Goal: Information Seeking & Learning: Learn about a topic

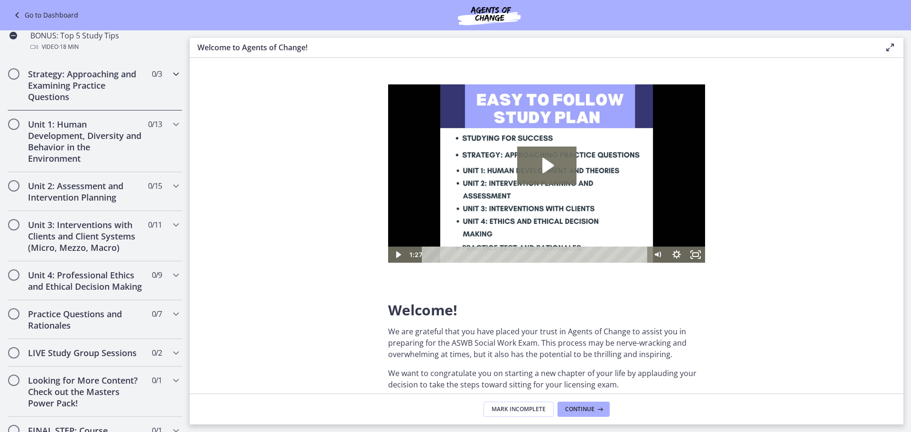
scroll to position [569, 0]
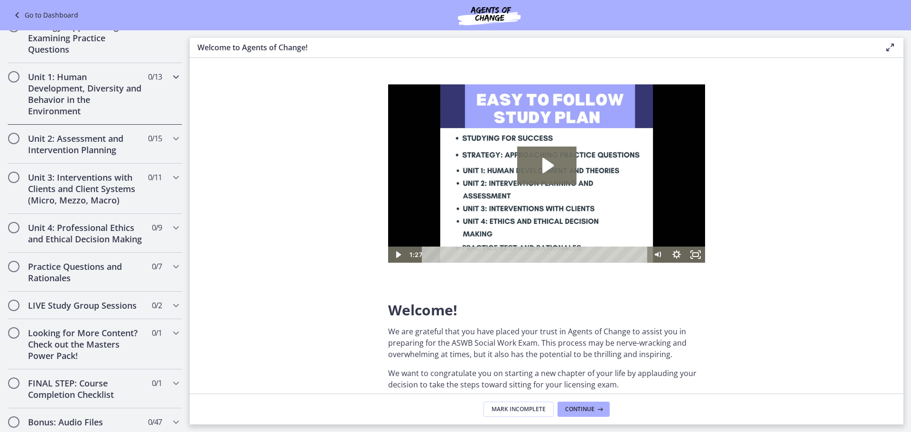
click at [118, 116] on h2 "Unit 1: Human Development, Diversity and Behavior in the Environment" at bounding box center [86, 94] width 116 height 46
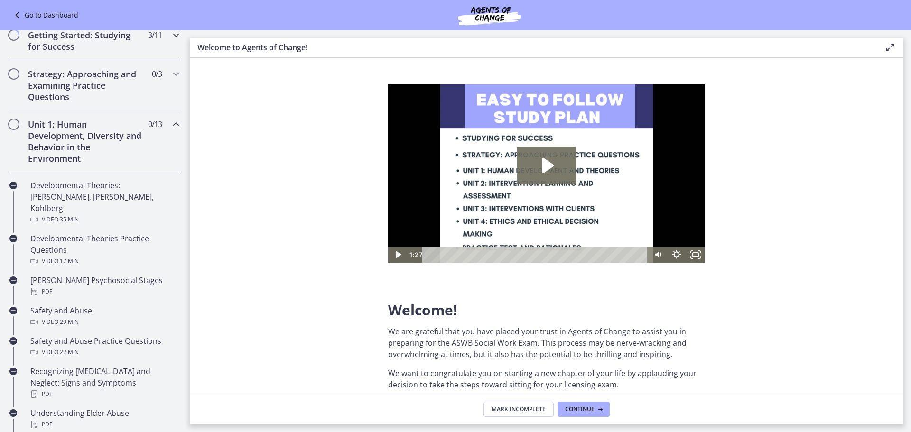
scroll to position [99, 0]
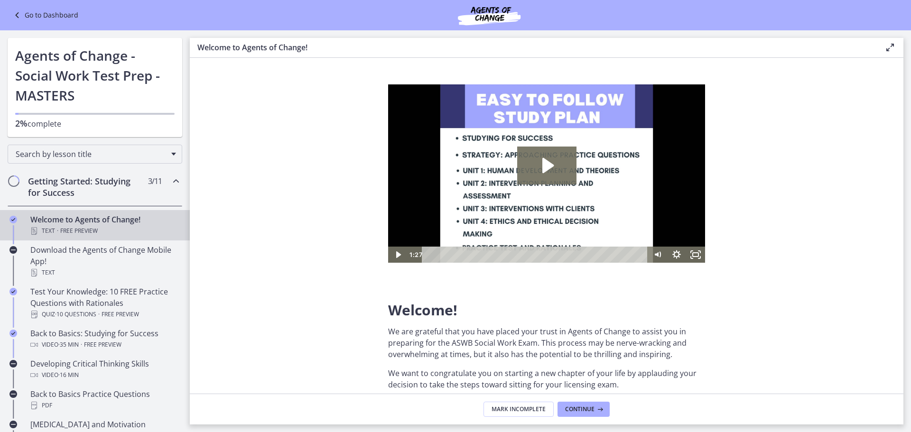
click at [56, 10] on link "Go to Dashboard" at bounding box center [44, 14] width 67 height 11
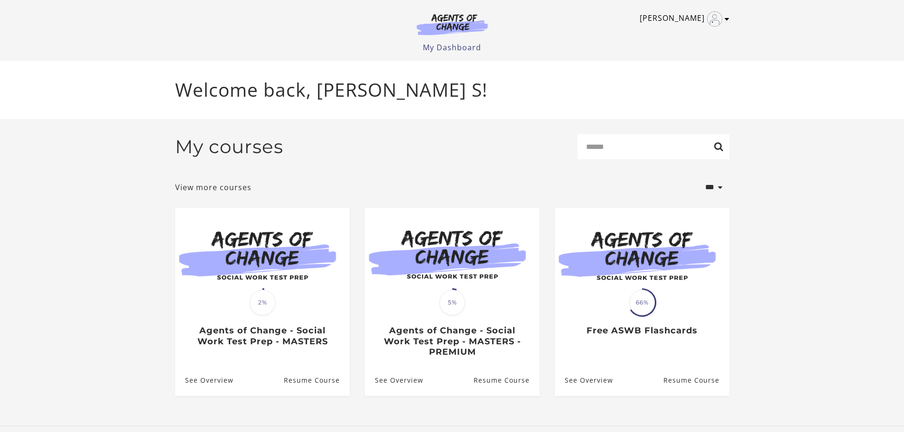
click at [708, 26] on link "Brandie S" at bounding box center [682, 18] width 85 height 15
click at [706, 63] on link "Sign Out" at bounding box center [690, 67] width 84 height 16
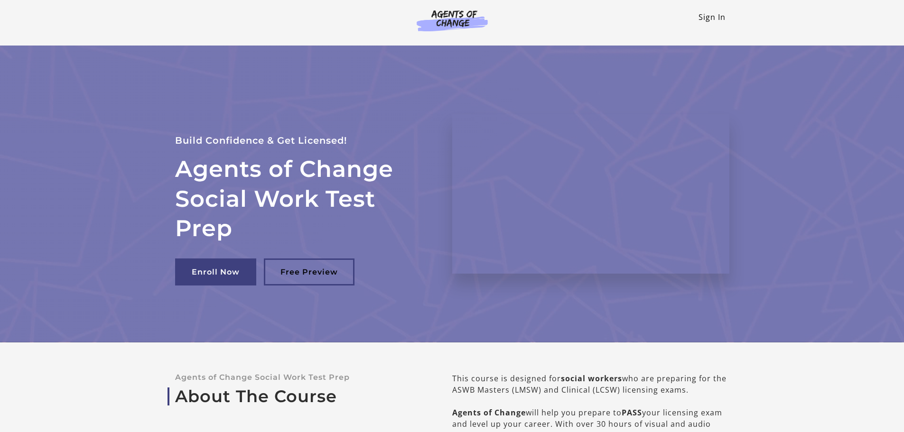
click at [709, 21] on link "Sign In" at bounding box center [712, 17] width 27 height 10
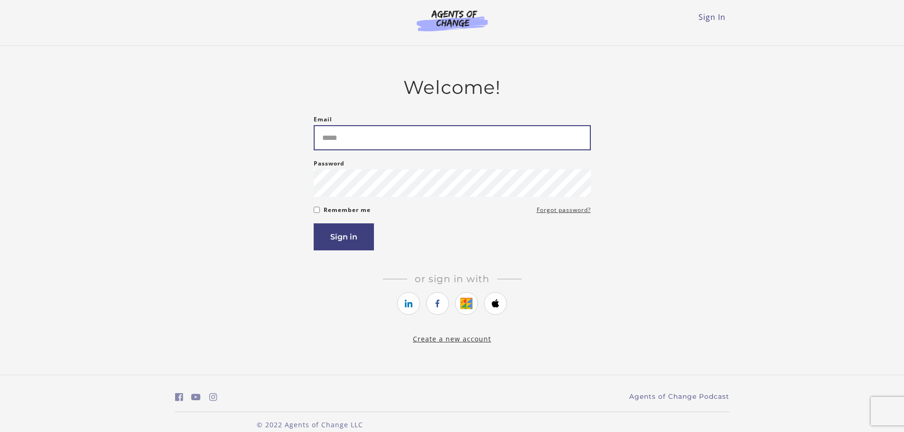
click at [415, 143] on input "Email" at bounding box center [452, 137] width 277 height 25
click at [405, 140] on input "**********" at bounding box center [452, 137] width 277 height 25
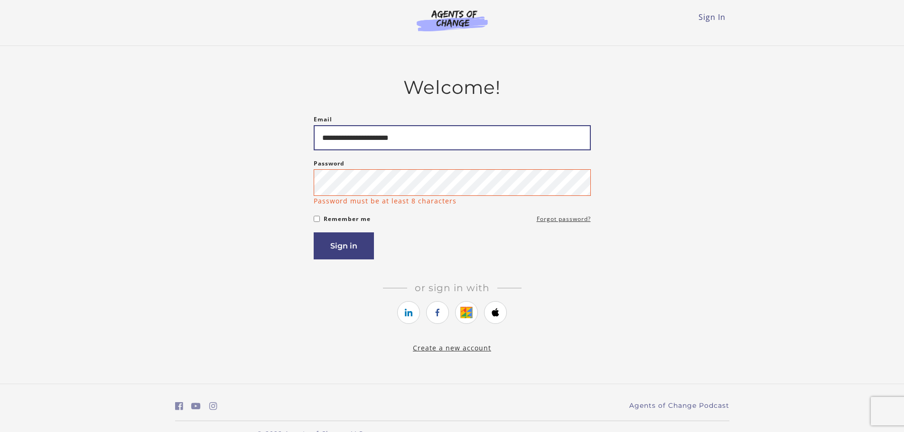
type input "**********"
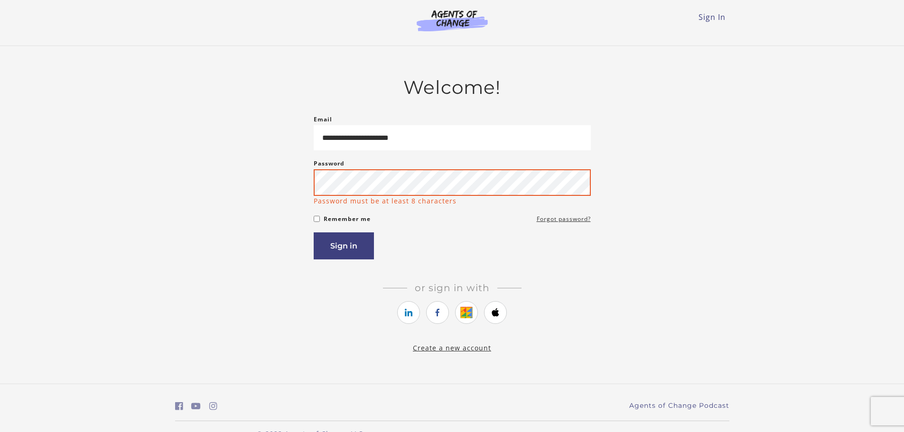
click at [314, 233] on button "Sign in" at bounding box center [344, 246] width 60 height 27
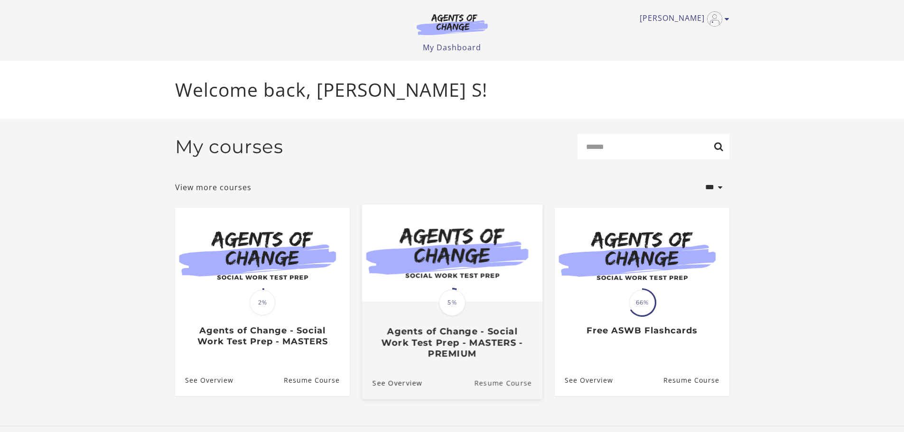
click at [501, 377] on link "Resume Course" at bounding box center [508, 383] width 68 height 32
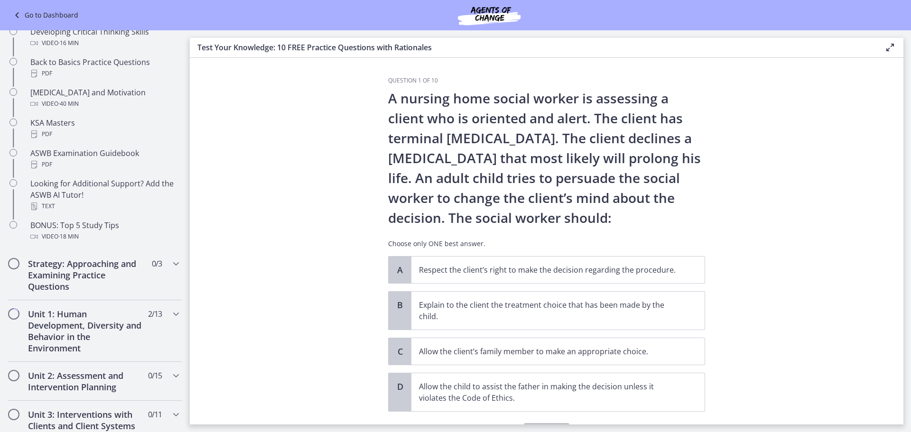
scroll to position [427, 0]
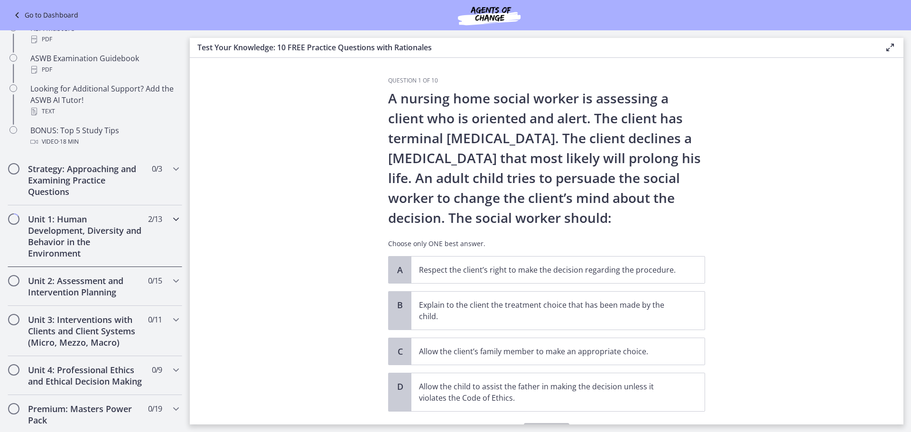
click at [150, 224] on span "2 / 13 Completed" at bounding box center [155, 219] width 14 height 11
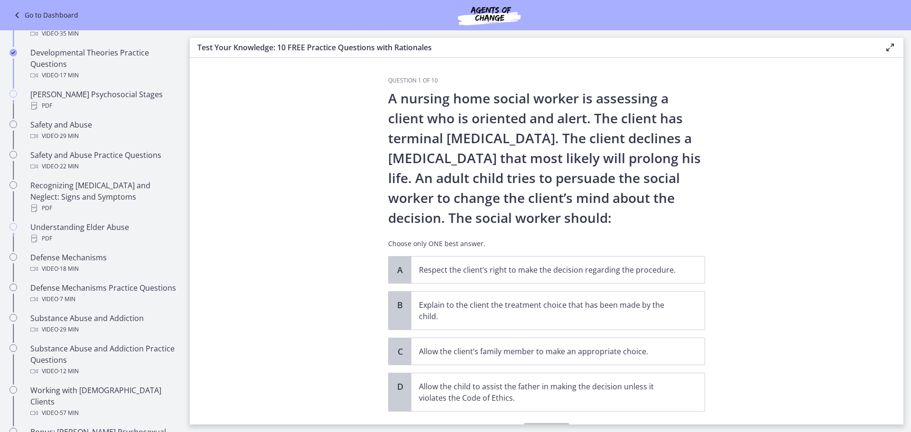
scroll to position [285, 0]
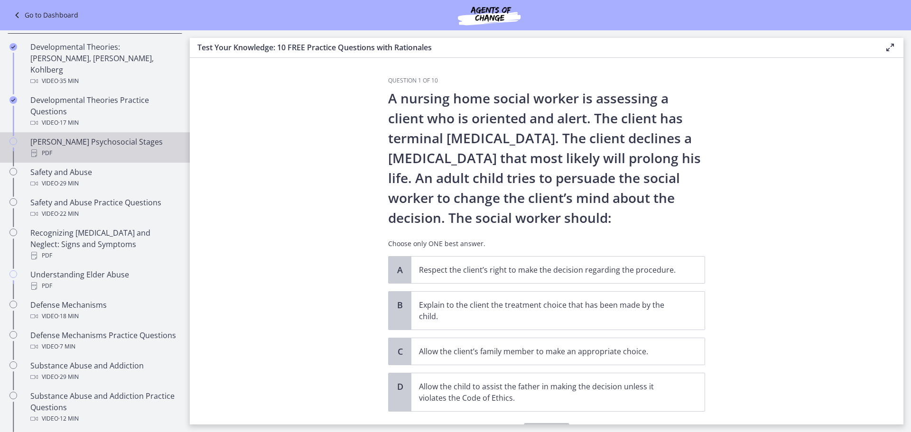
click at [136, 148] on div "PDF" at bounding box center [104, 153] width 148 height 11
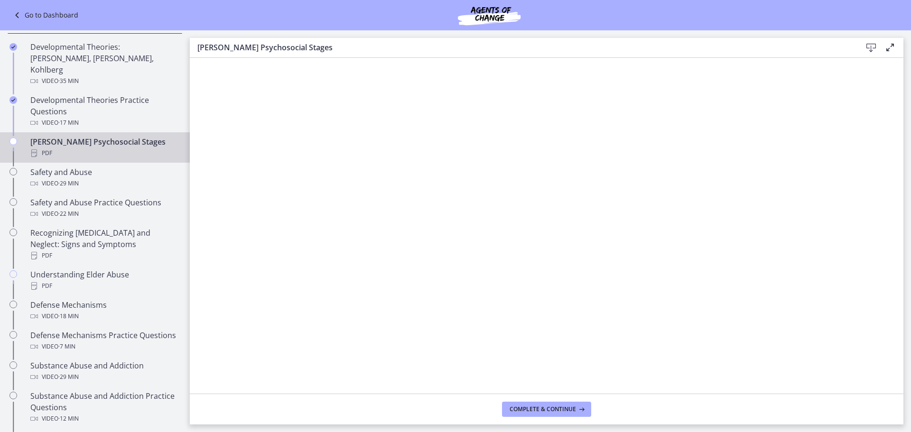
click at [868, 47] on icon at bounding box center [871, 47] width 11 height 11
click at [550, 412] on span "Complete & continue" at bounding box center [543, 410] width 66 height 8
